Goal: Task Accomplishment & Management: Manage account settings

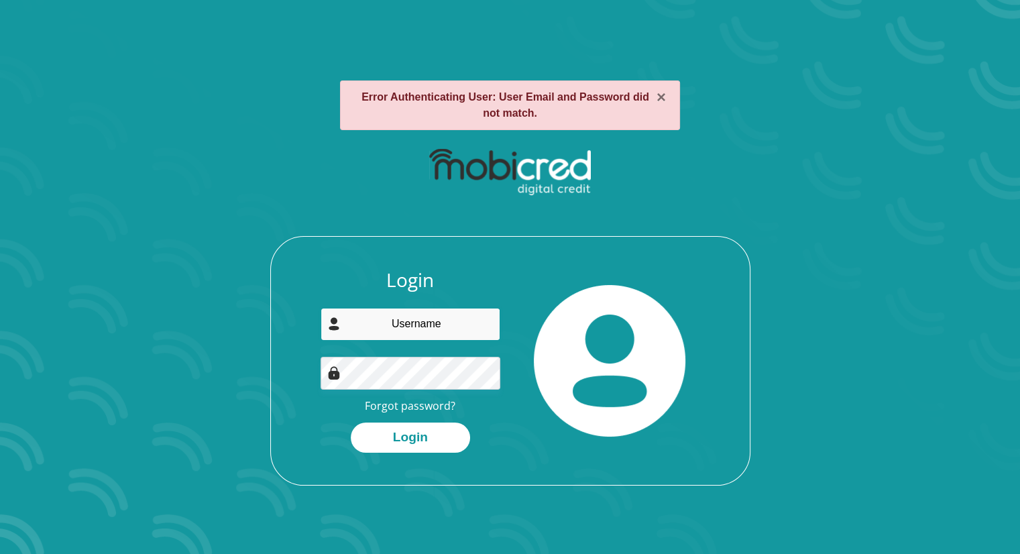
click at [384, 329] on input "email" at bounding box center [411, 324] width 180 height 33
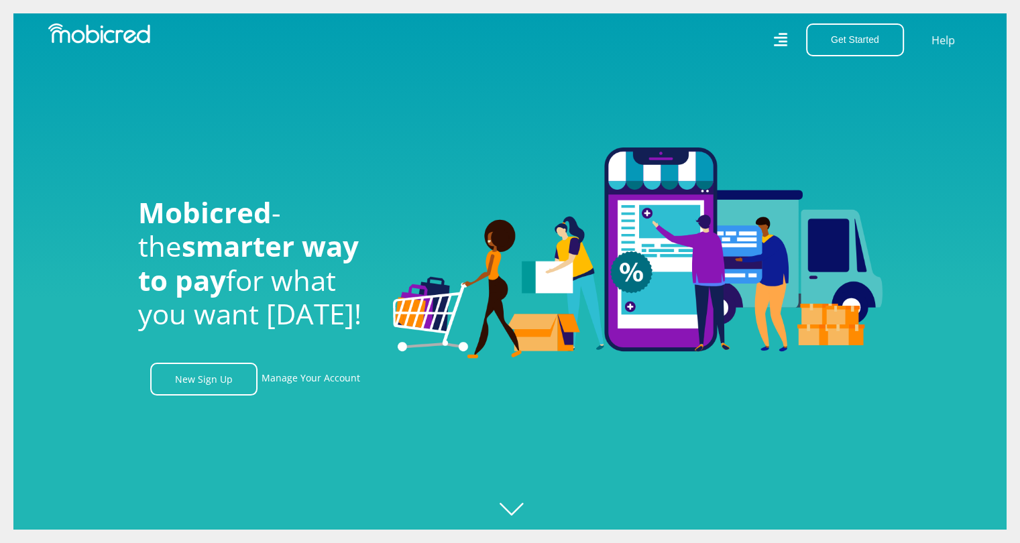
scroll to position [0, 902]
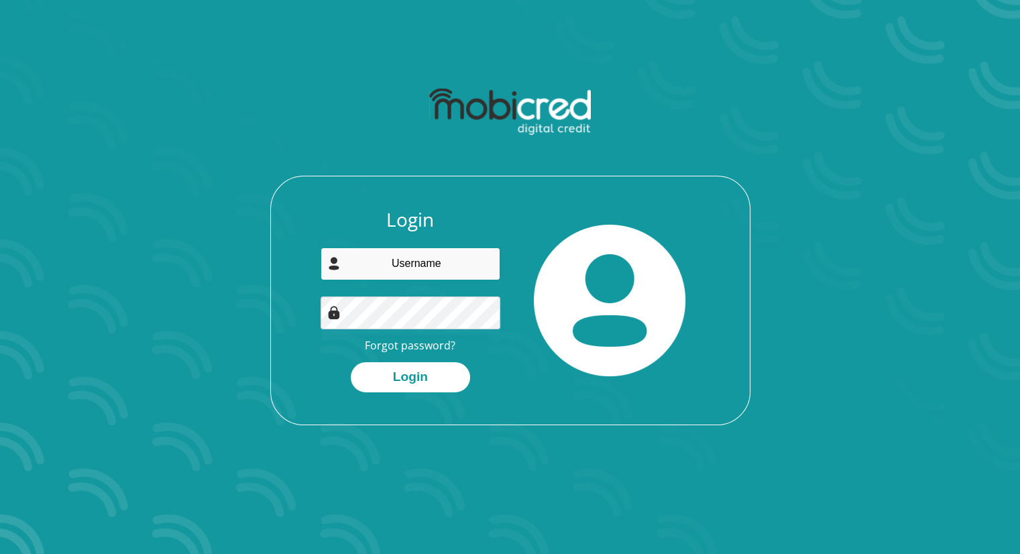
click at [390, 261] on input "email" at bounding box center [411, 263] width 180 height 33
type input "[EMAIL_ADDRESS][DOMAIN_NAME]"
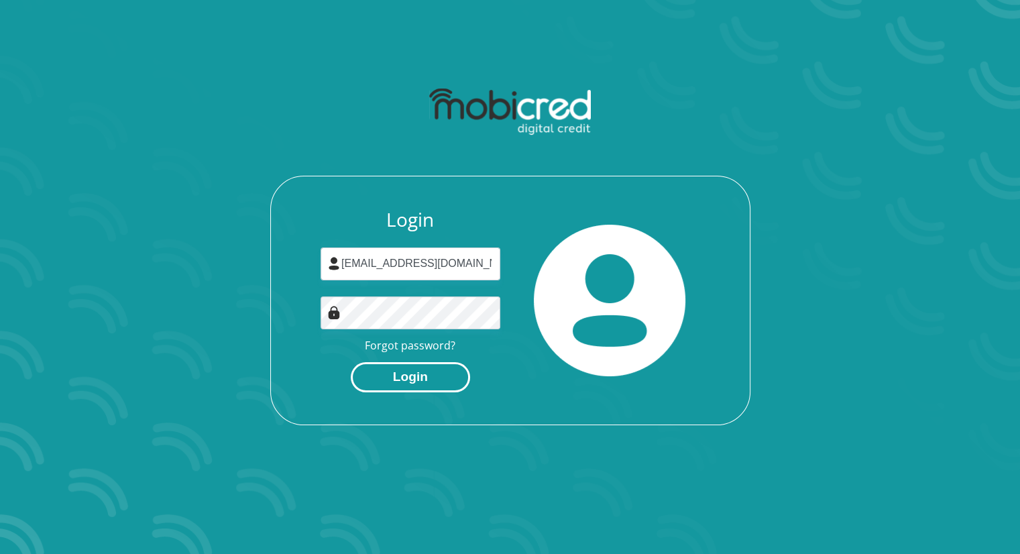
click at [413, 372] on button "Login" at bounding box center [410, 377] width 119 height 30
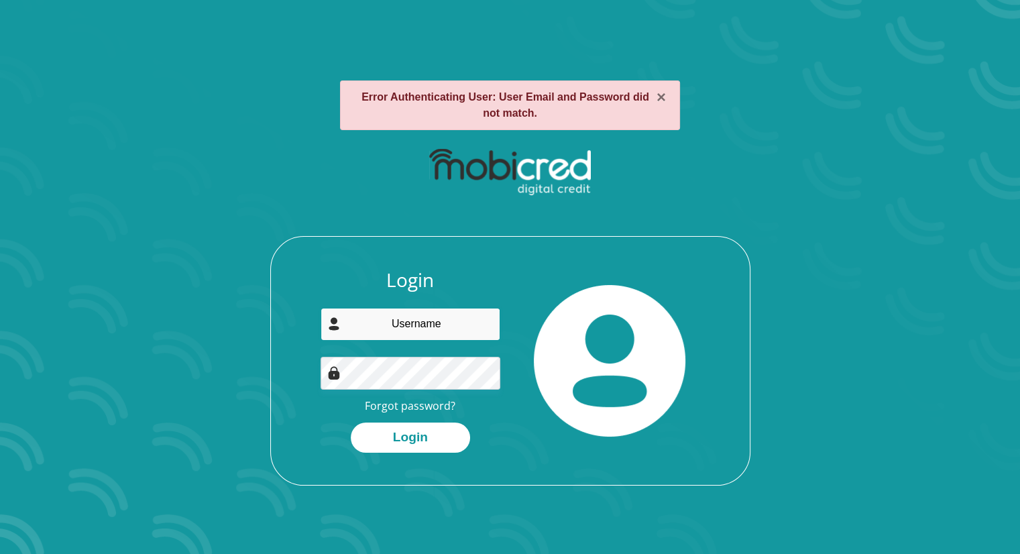
click at [388, 323] on input "email" at bounding box center [411, 324] width 180 height 33
type input "fhuluman@gmail.com"
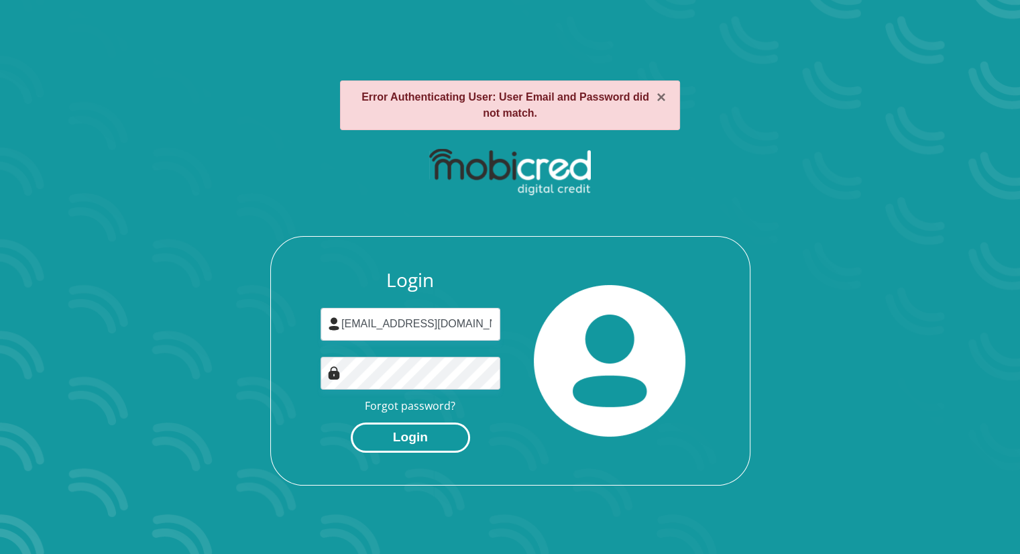
click at [404, 441] on button "Login" at bounding box center [410, 437] width 119 height 30
click at [398, 406] on link "Forgot password?" at bounding box center [410, 405] width 91 height 15
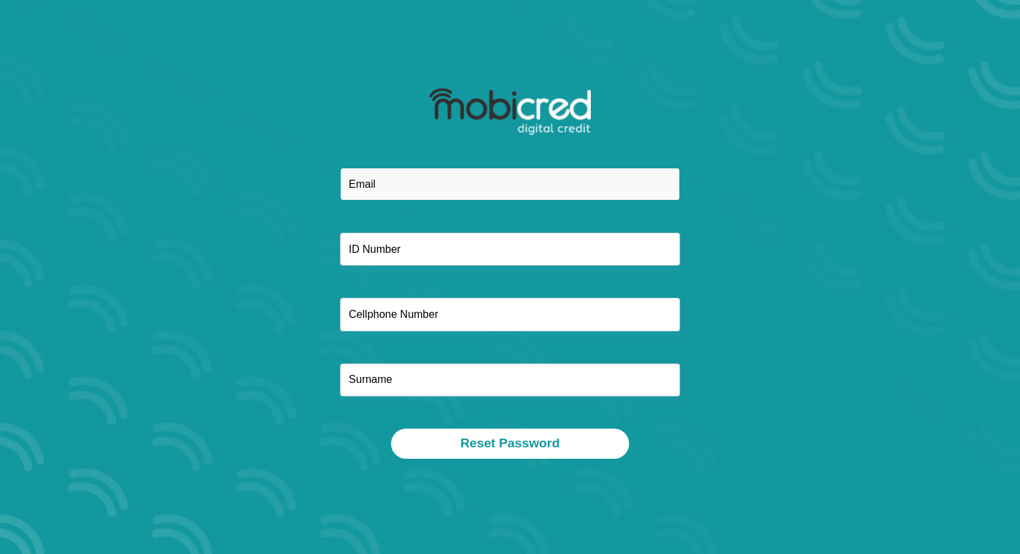
click at [384, 188] on input "email" at bounding box center [510, 184] width 340 height 33
type input "[EMAIL_ADDRESS][DOMAIN_NAME]"
type input "0711599193"
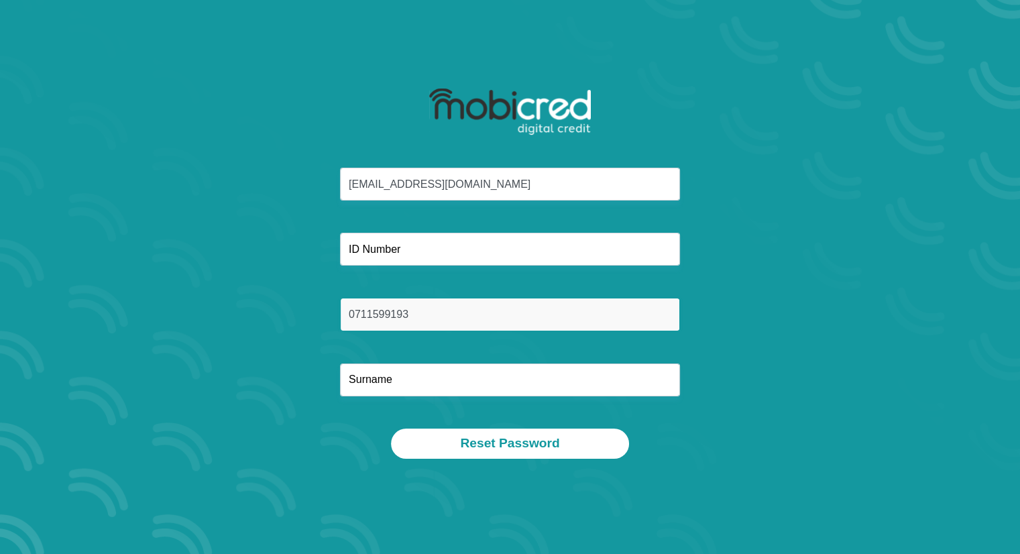
type input "manyatshe"
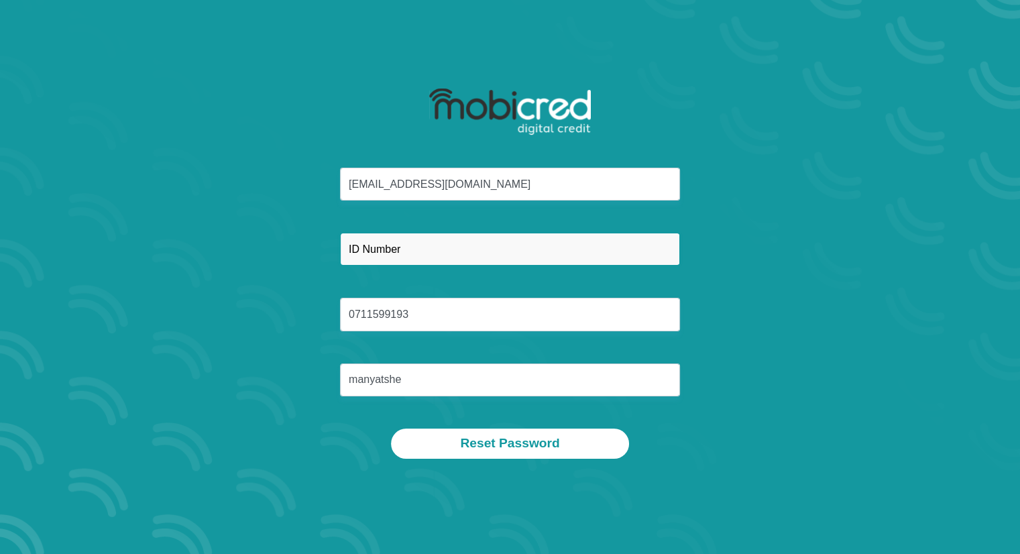
click at [408, 243] on input "text" at bounding box center [510, 249] width 340 height 33
type input "7508095316084"
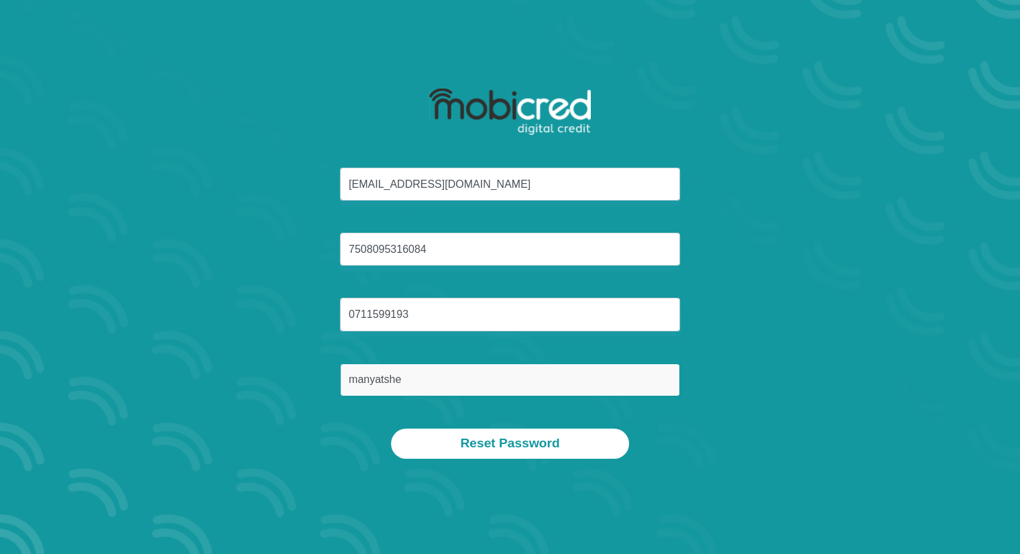
click at [412, 383] on input "manyatshe" at bounding box center [510, 379] width 340 height 33
type input "m"
click at [413, 383] on input "text" at bounding box center [510, 379] width 340 height 33
type input "manyatshe"
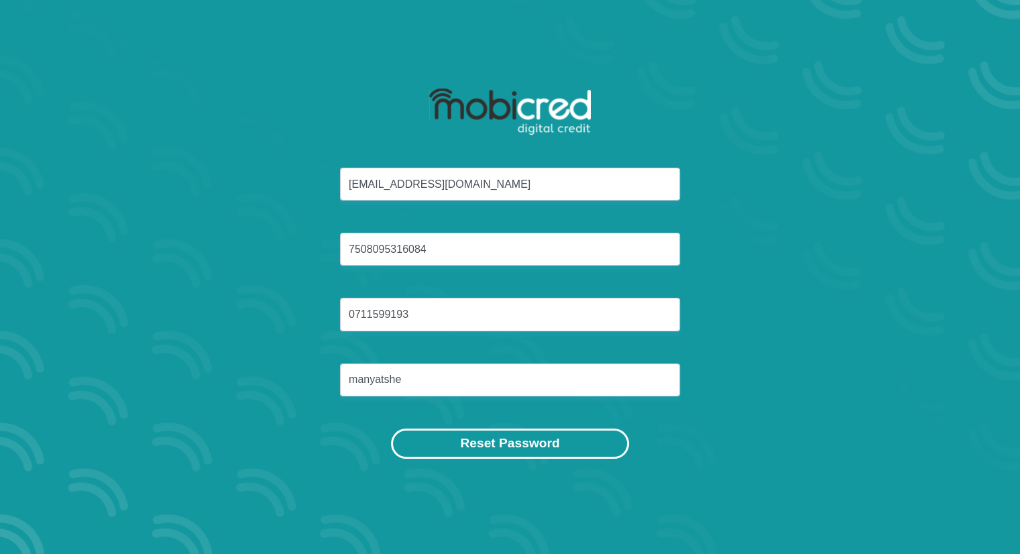
click at [506, 438] on button "Reset Password" at bounding box center [509, 444] width 237 height 30
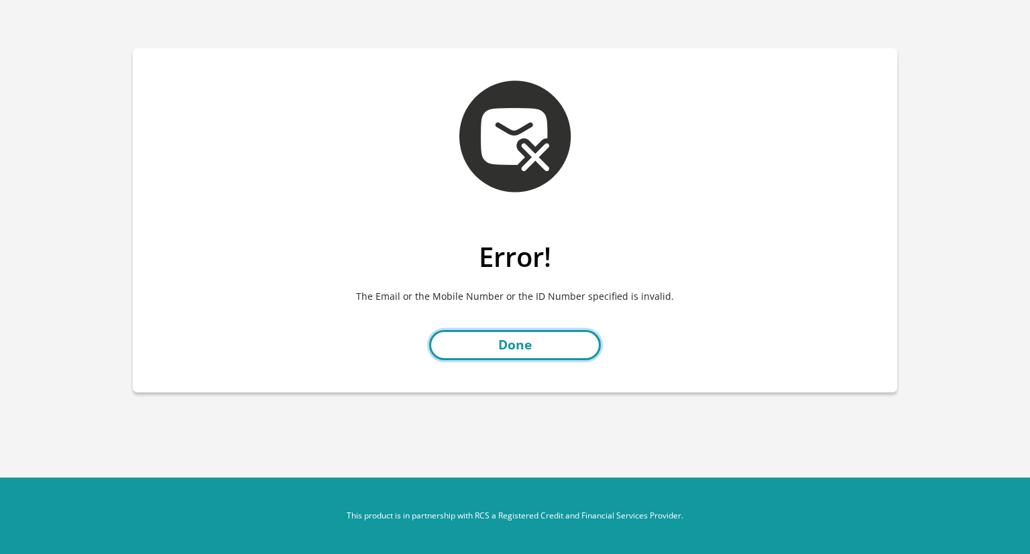
click at [500, 347] on link "Done" at bounding box center [515, 345] width 172 height 30
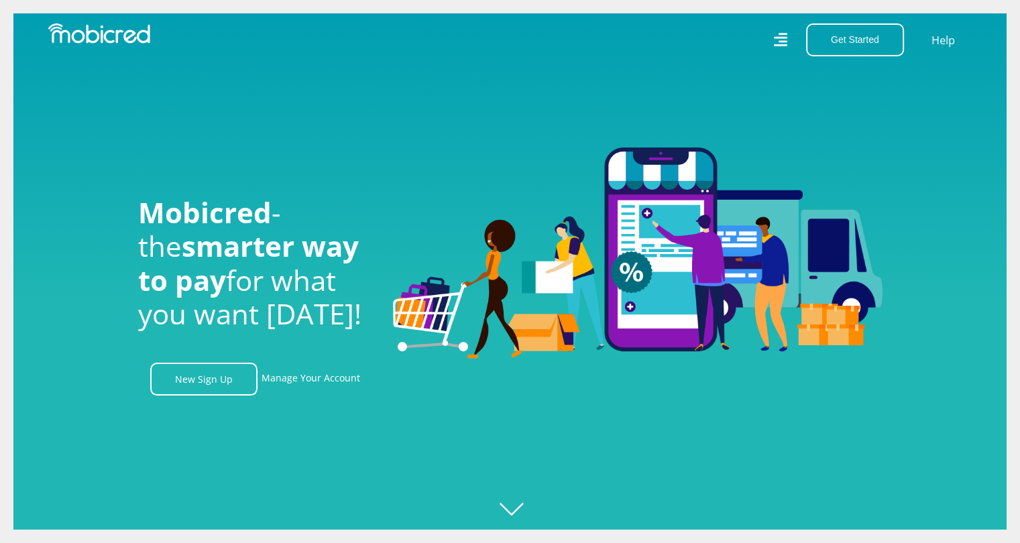
scroll to position [0, 955]
click at [298, 383] on link "Manage Your Account" at bounding box center [311, 379] width 99 height 33
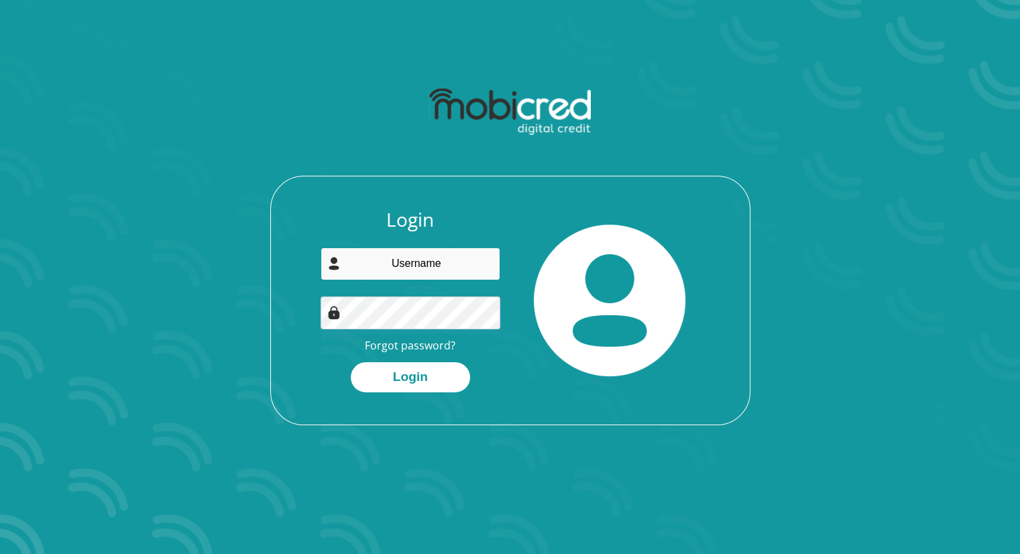
click at [419, 259] on input "email" at bounding box center [411, 263] width 180 height 33
type input "[EMAIL_ADDRESS][DOMAIN_NAME]"
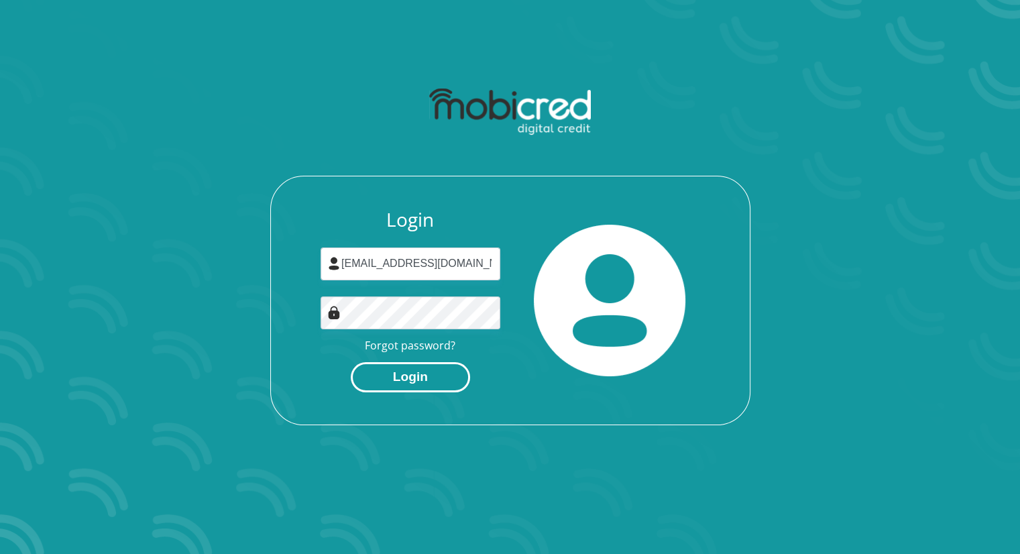
click at [400, 374] on button "Login" at bounding box center [410, 377] width 119 height 30
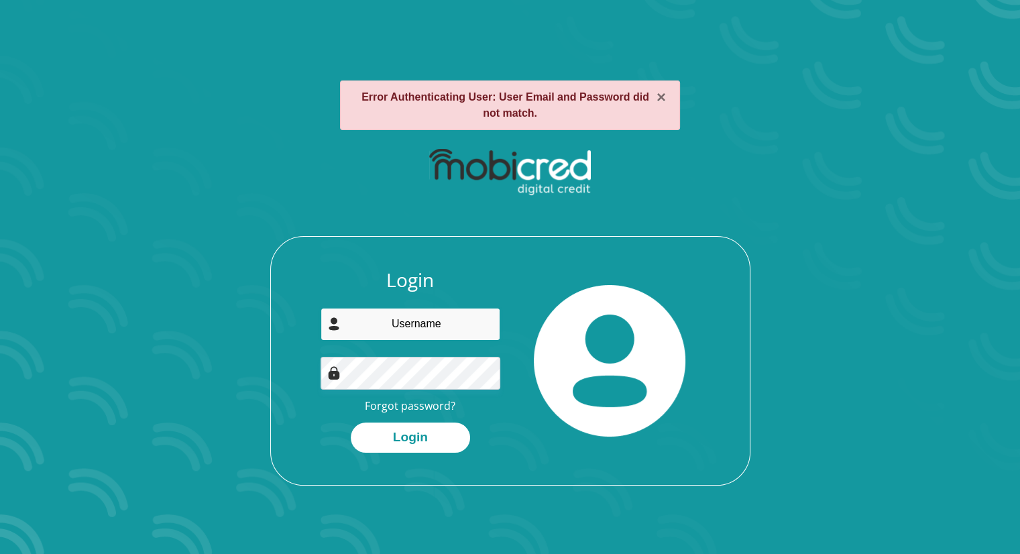
click at [402, 331] on input "email" at bounding box center [411, 324] width 180 height 33
type input "[EMAIL_ADDRESS][DOMAIN_NAME]"
